Goal: Task Accomplishment & Management: Use online tool/utility

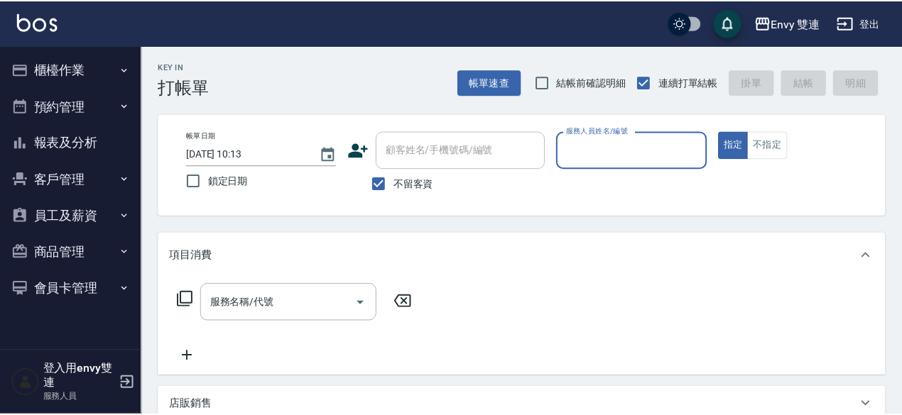
scroll to position [66, 0]
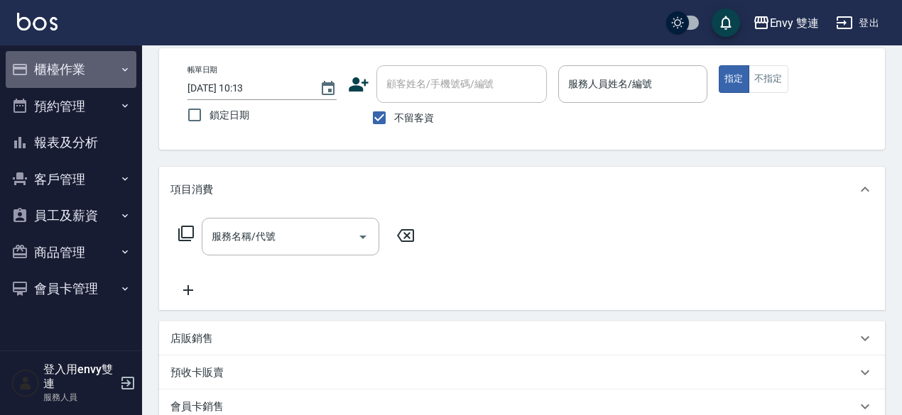
click at [50, 58] on button "櫃檯作業" at bounding box center [71, 69] width 131 height 37
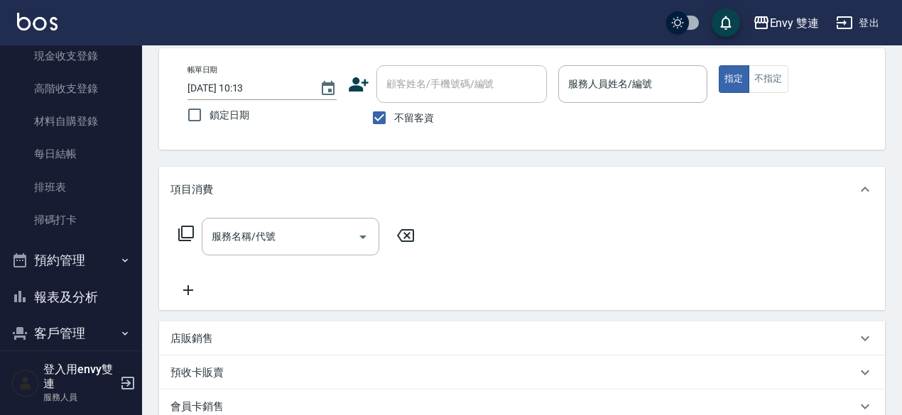
scroll to position [186, 0]
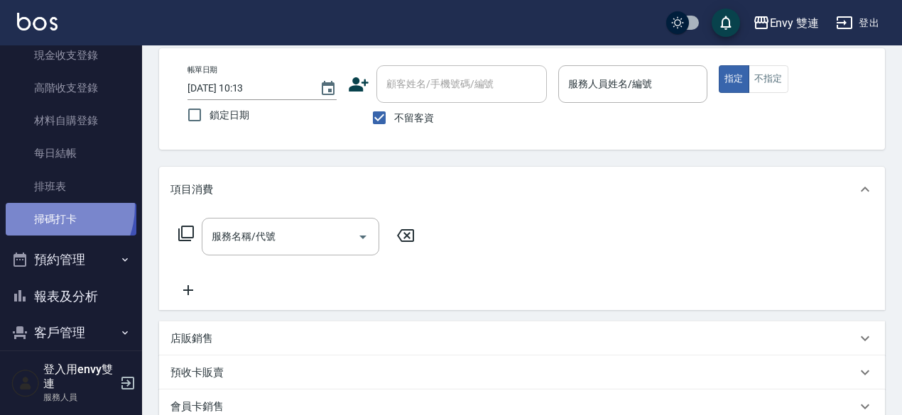
click at [45, 207] on link "掃碼打卡" at bounding box center [71, 219] width 131 height 33
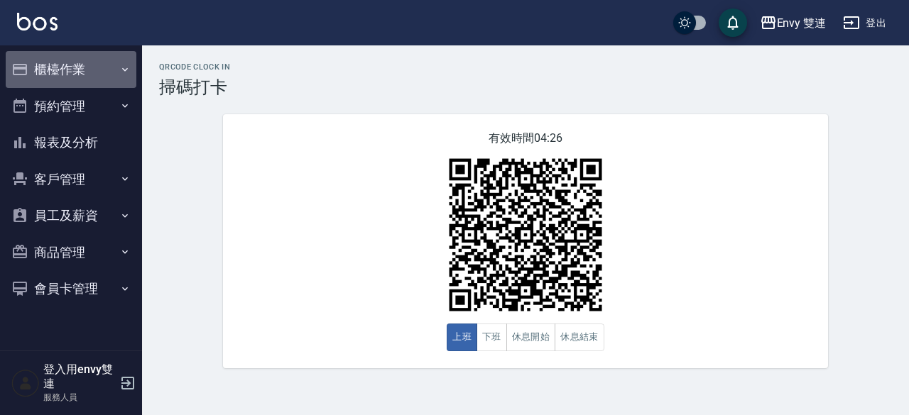
click at [72, 62] on button "櫃檯作業" at bounding box center [71, 69] width 131 height 37
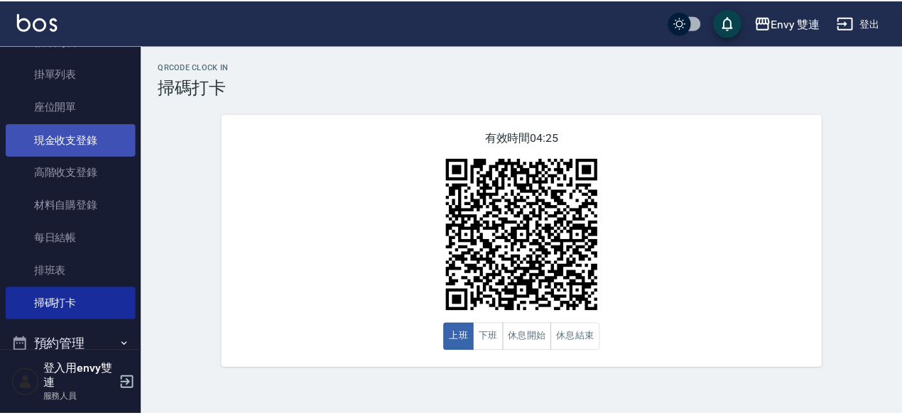
scroll to position [109, 0]
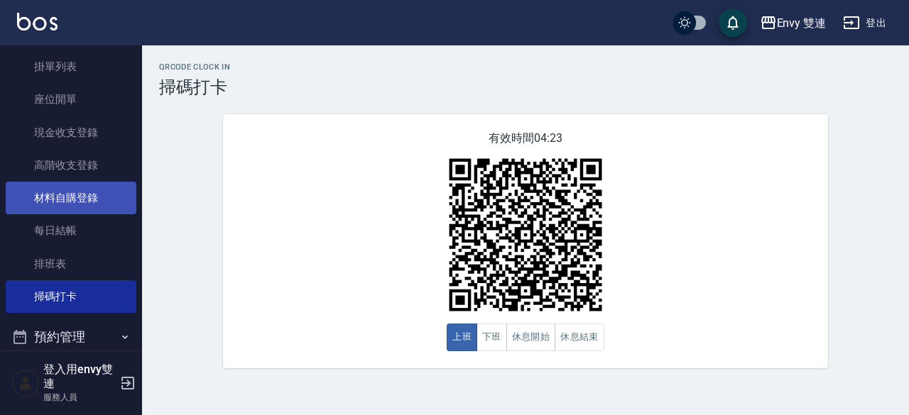
click at [78, 201] on link "材料自購登錄" at bounding box center [71, 198] width 131 height 33
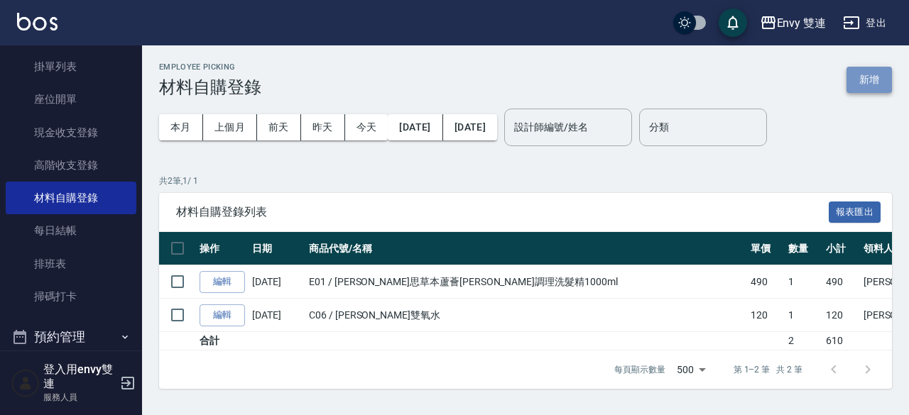
click at [864, 76] on button "新增" at bounding box center [868, 80] width 45 height 26
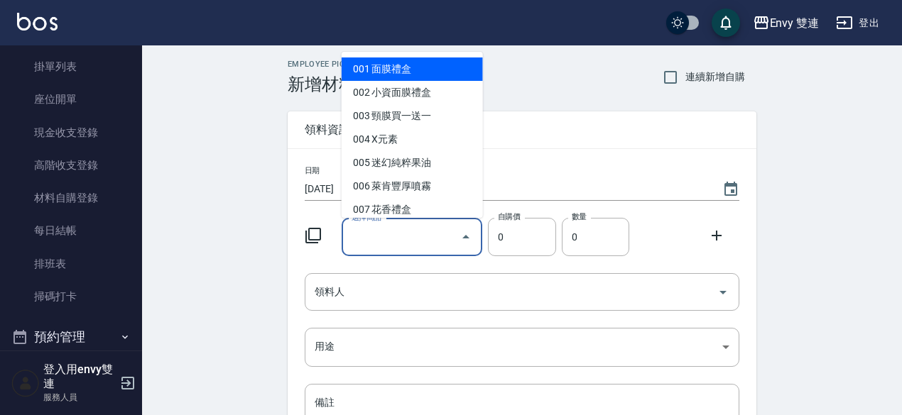
click at [408, 238] on input "選擇商品" at bounding box center [401, 237] width 107 height 25
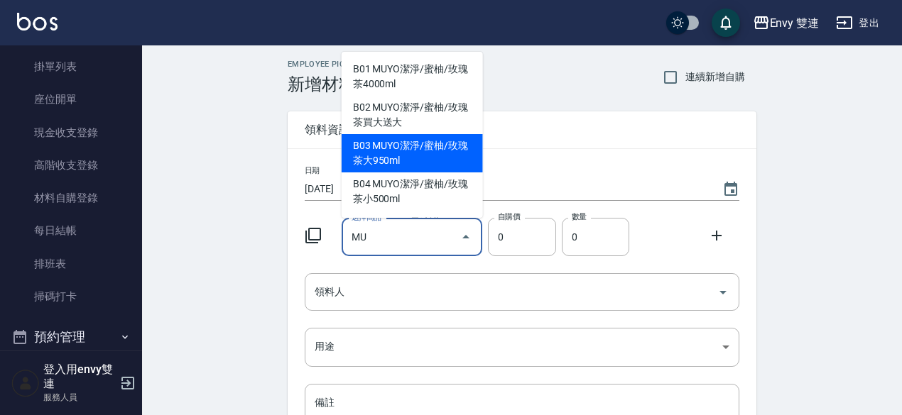
click at [395, 167] on li "B03 MUYO潔淨/蜜柚/玫瑰茶大950ml" at bounding box center [412, 153] width 141 height 38
type input "MUYO潔淨/蜜柚/玫瑰茶大950ml"
type input "450"
type input "1"
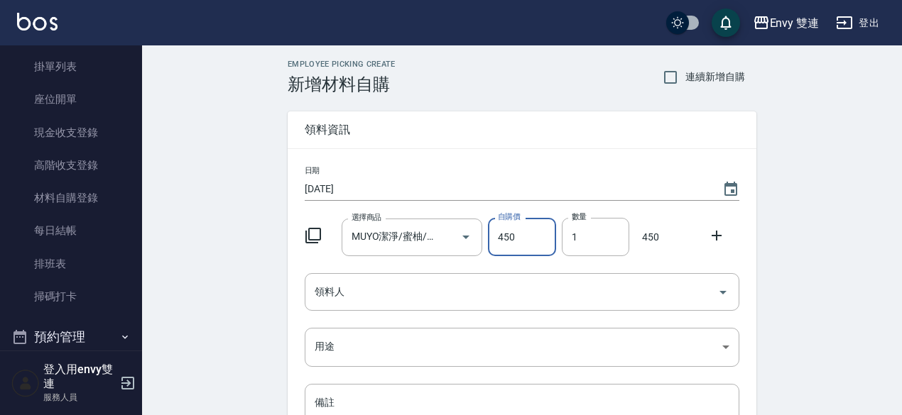
click at [530, 249] on input "450" at bounding box center [521, 237] width 67 height 38
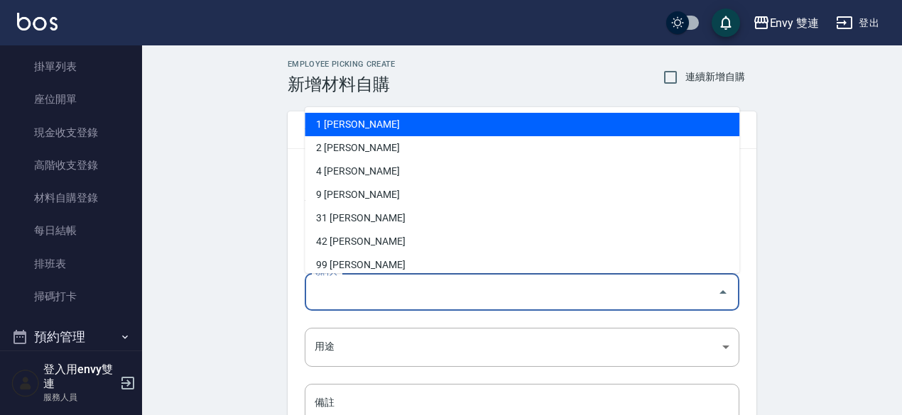
click at [502, 293] on input "領料人" at bounding box center [511, 292] width 400 height 25
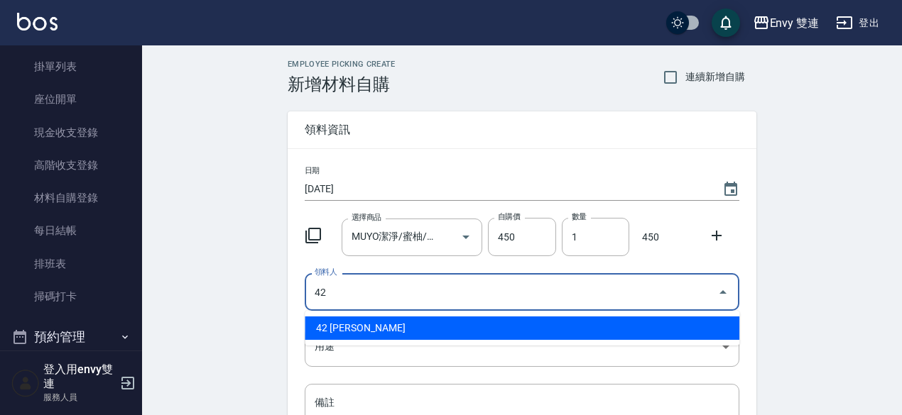
type input "42 陳韻如"
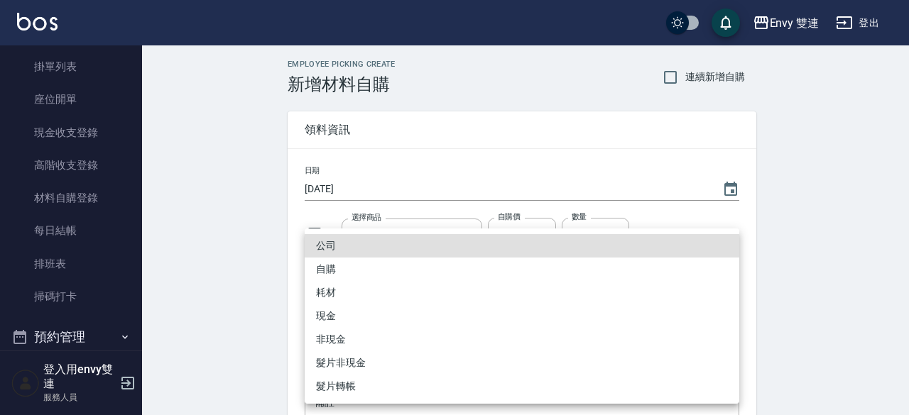
click at [538, 337] on body "Envy 雙連 登出 櫃檯作業 打帳單 帳單列表 掛單列表 座位開單 現金收支登錄 高階收支登錄 材料自購登錄 每日結帳 排班表 掃碼打卡 預約管理 預約管理…" at bounding box center [454, 292] width 909 height 585
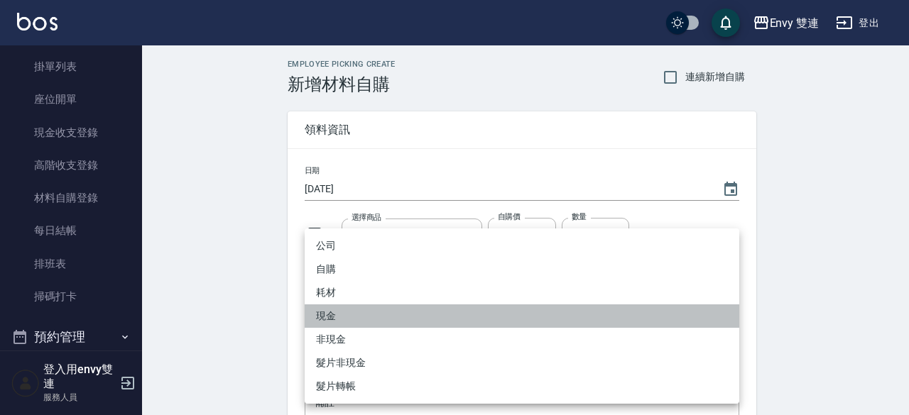
click at [437, 312] on li "現金" at bounding box center [522, 316] width 435 height 23
type input "現金"
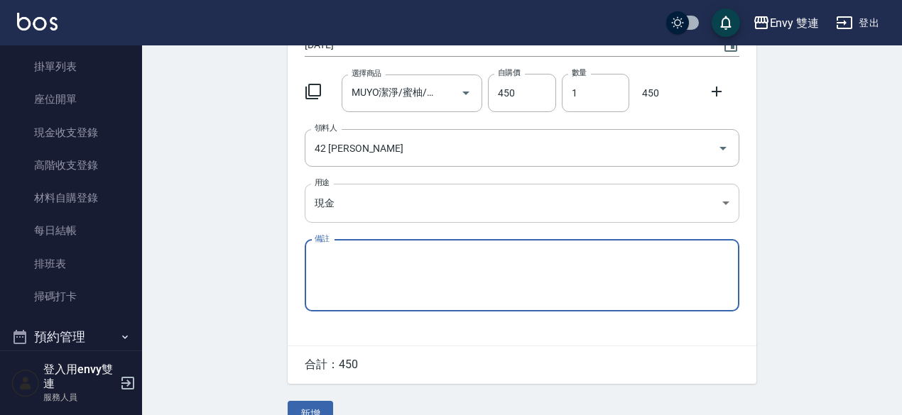
scroll to position [154, 0]
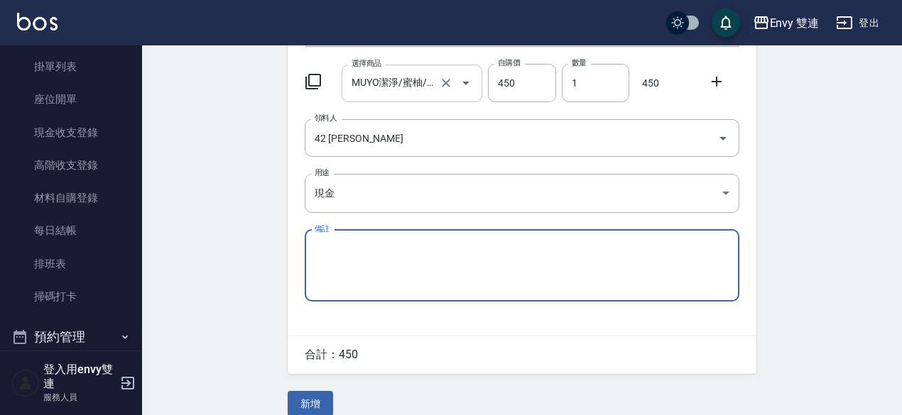
click at [450, 92] on div at bounding box center [456, 84] width 40 height 38
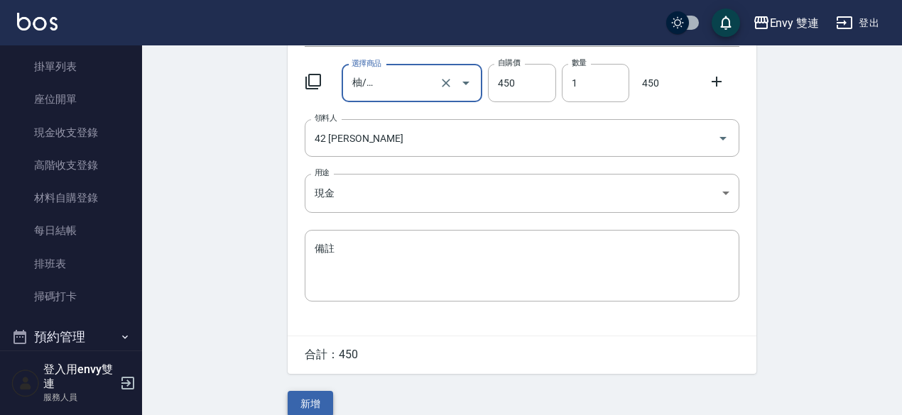
scroll to position [0, 0]
click at [312, 398] on button "新增" at bounding box center [310, 404] width 45 height 26
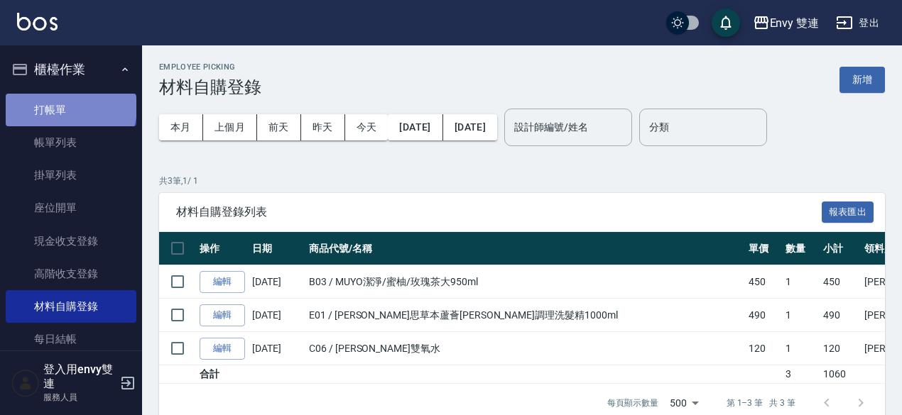
click at [70, 107] on link "打帳單" at bounding box center [71, 110] width 131 height 33
